Goal: Navigation & Orientation: Understand site structure

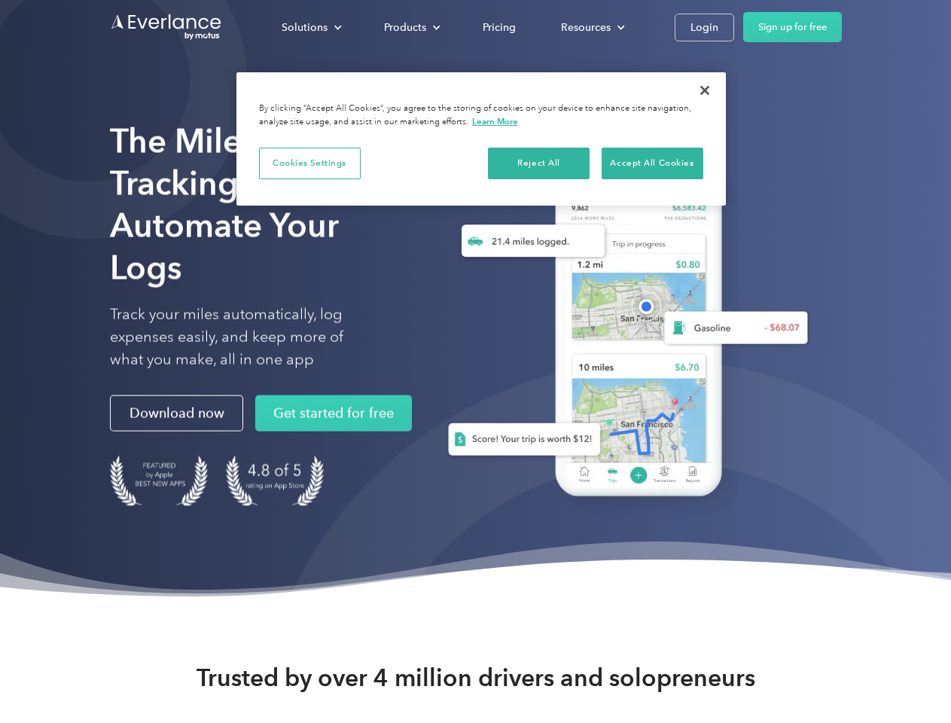
click at [311, 27] on div "Solutions" at bounding box center [305, 27] width 46 height 19
click at [411, 27] on div "Products" at bounding box center [405, 27] width 42 height 19
click at [591, 27] on div "Resources" at bounding box center [586, 27] width 50 height 19
click at [310, 163] on button "Cookies Settings" at bounding box center [310, 164] width 102 height 32
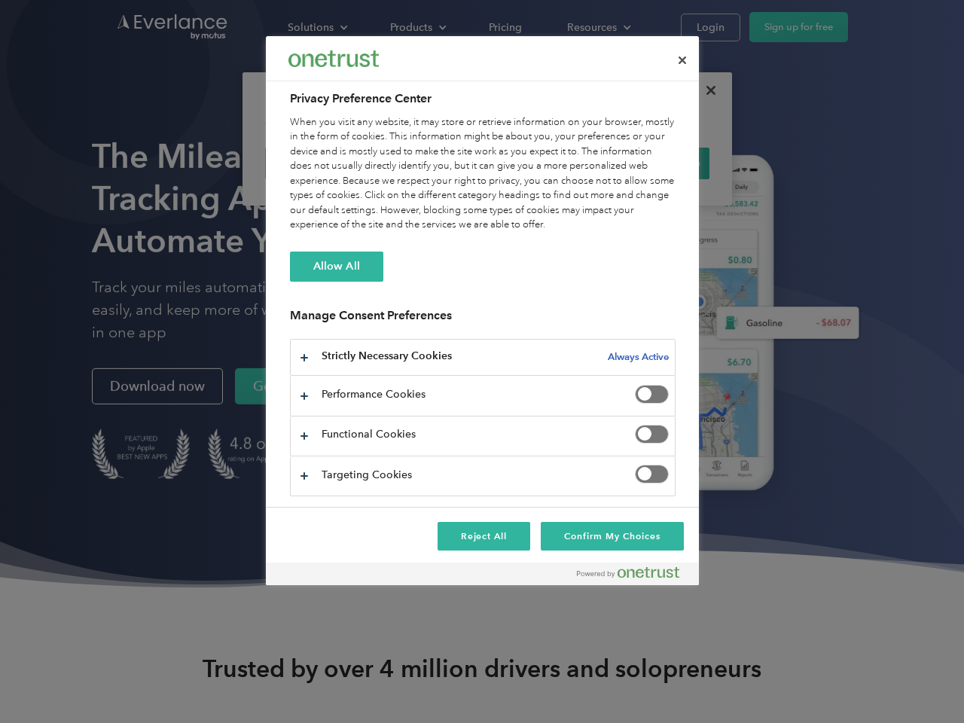
click at [539, 163] on div "When you visit any website, it may store or retrieve information on your browse…" at bounding box center [483, 174] width 386 height 118
click at [652, 163] on div "When you visit any website, it may store or retrieve information on your browse…" at bounding box center [483, 174] width 386 height 118
click at [705, 90] on div at bounding box center [482, 361] width 964 height 723
